Goal: Task Accomplishment & Management: Manage account settings

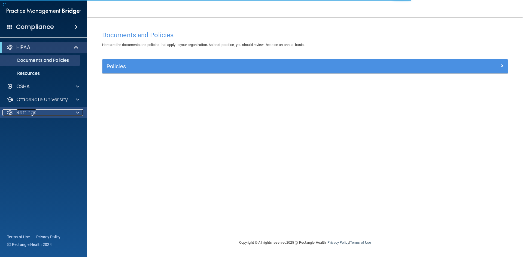
click at [60, 111] on div "Settings" at bounding box center [36, 112] width 68 height 7
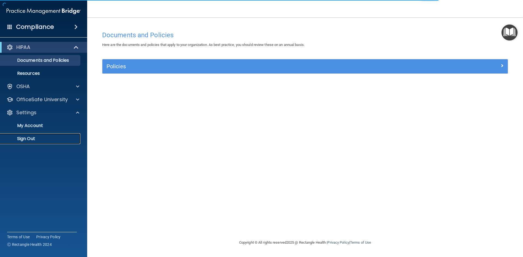
click at [30, 138] on p "Sign Out" at bounding box center [41, 138] width 74 height 5
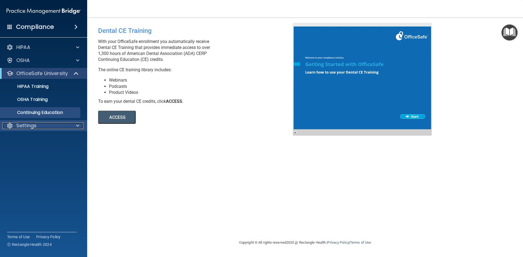
click at [79, 123] on div at bounding box center [77, 126] width 14 height 7
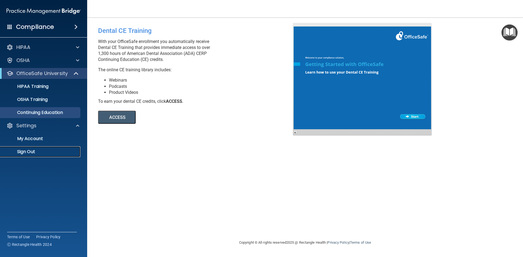
click at [45, 154] on p "Sign Out" at bounding box center [41, 151] width 74 height 5
